Goal: Information Seeking & Learning: Check status

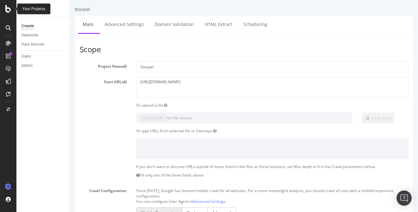
click at [9, 9] on icon at bounding box center [8, 9] width 6 height 8
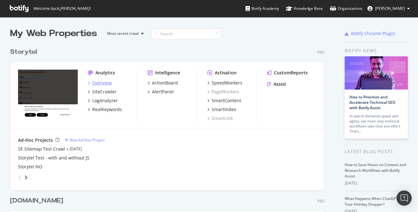
click at [103, 82] on div "Overview" at bounding box center [102, 83] width 20 height 6
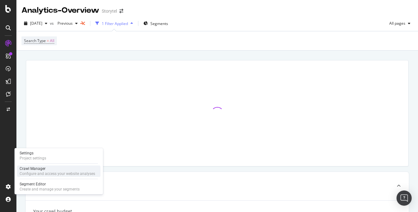
click at [47, 170] on div "Crawl Manager" at bounding box center [58, 168] width 76 height 5
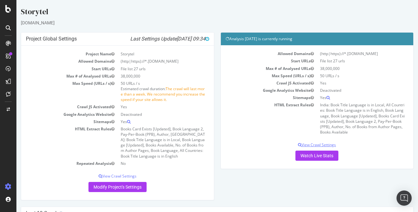
click at [315, 144] on p "View Crawl Settings" at bounding box center [317, 144] width 183 height 5
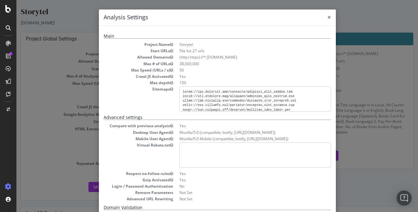
click at [330, 15] on span "×" at bounding box center [330, 17] width 4 height 9
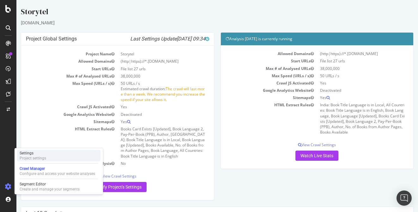
click at [39, 156] on div "Project settings" at bounding box center [33, 158] width 27 height 5
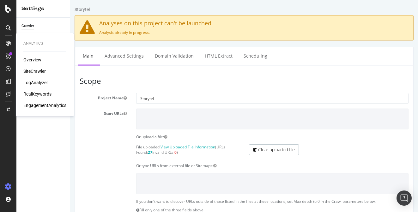
click at [10, 42] on icon at bounding box center [8, 43] width 5 height 5
